Goal: Connect with others: Connect with others

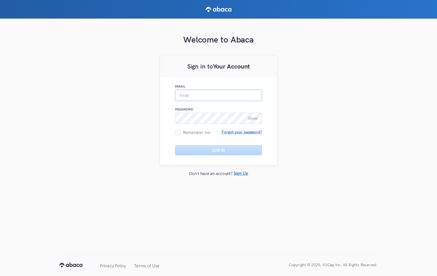
click at [206, 93] on input "Email" at bounding box center [218, 95] width 87 height 11
click at [193, 97] on input "Email" at bounding box center [218, 95] width 87 height 11
type input "[PERSON_NAME][EMAIL_ADDRESS][PERSON_NAME][DOMAIN_NAME]"
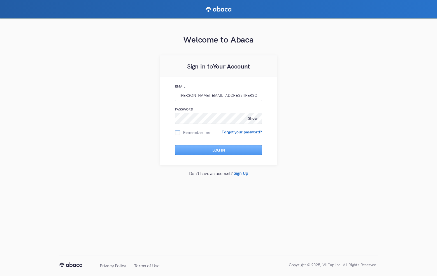
click at [179, 134] on span at bounding box center [177, 132] width 5 height 5
click at [175, 130] on input "Remember me" at bounding box center [175, 130] width 0 height 0
click at [216, 151] on button "Log In" at bounding box center [218, 150] width 87 height 10
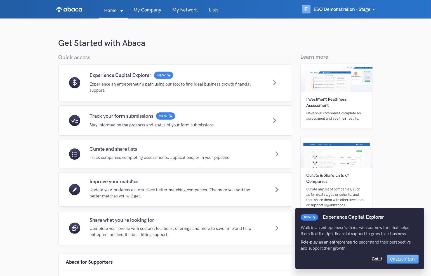
click at [188, 10] on link "My Network" at bounding box center [185, 13] width 37 height 11
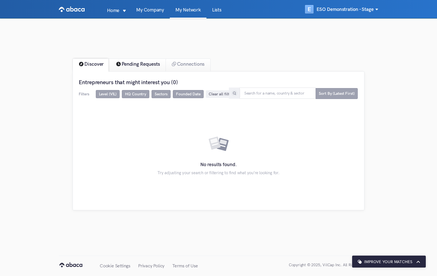
click at [128, 68] on div "Pending Requests" at bounding box center [137, 65] width 58 height 13
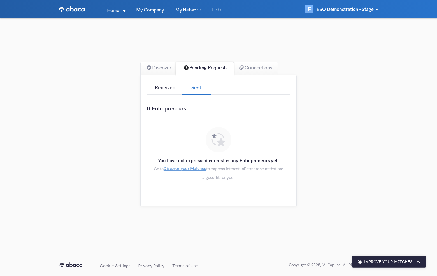
click at [163, 89] on div "Received" at bounding box center [164, 88] width 35 height 12
click at [262, 68] on div "Connections" at bounding box center [255, 68] width 45 height 13
